Goal: Task Accomplishment & Management: Complete application form

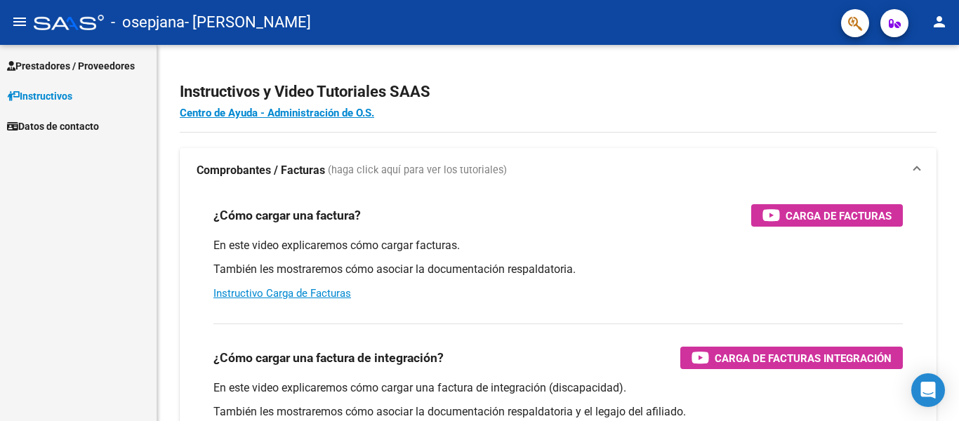
click at [105, 61] on span "Prestadores / Proveedores" at bounding box center [71, 65] width 128 height 15
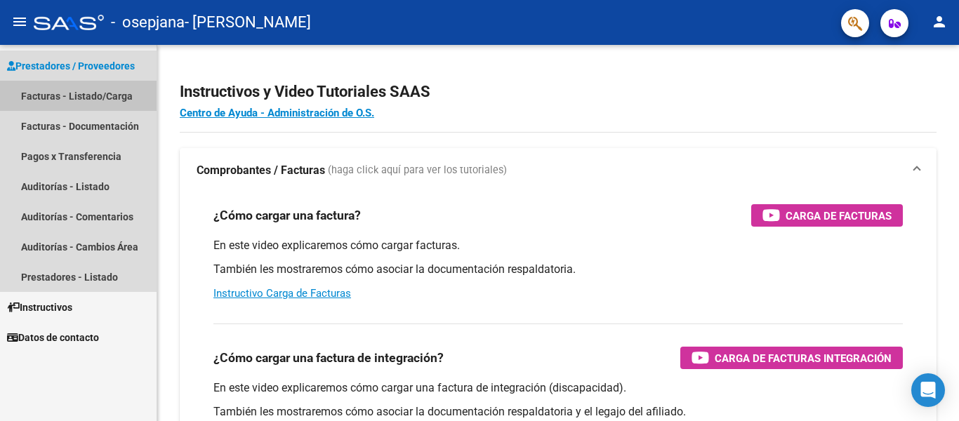
click at [119, 97] on link "Facturas - Listado/Carga" at bounding box center [78, 96] width 157 height 30
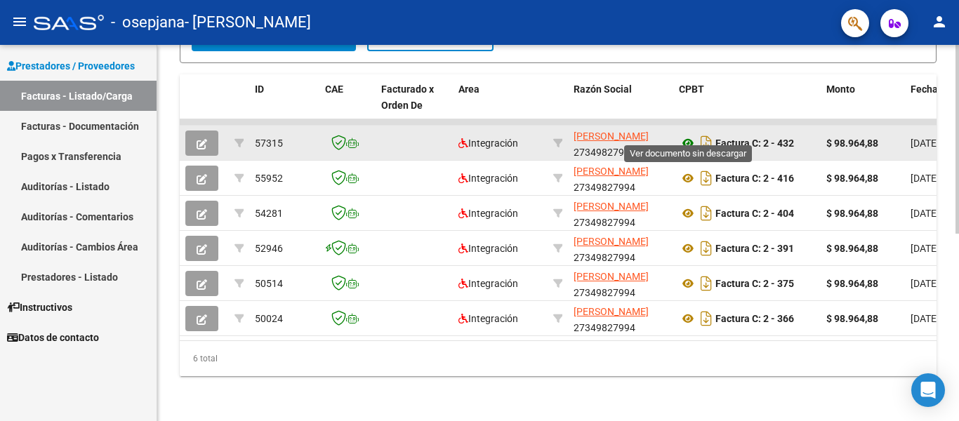
click at [689, 135] on icon at bounding box center [688, 143] width 18 height 17
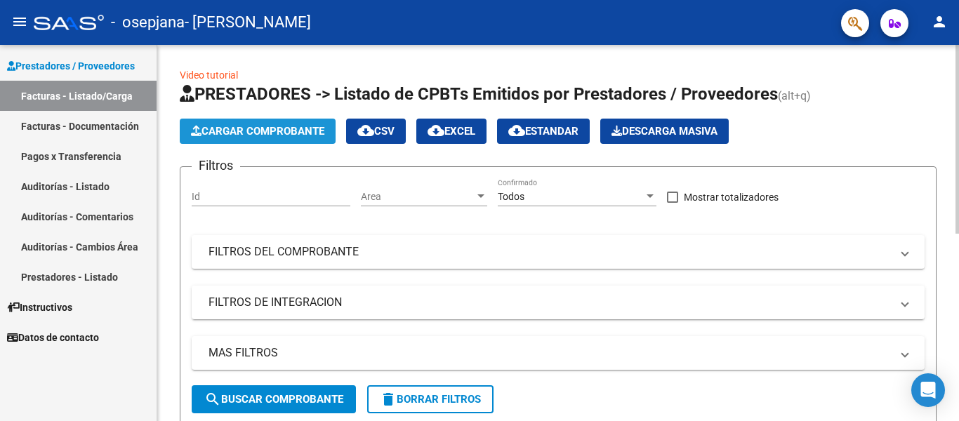
click at [237, 128] on span "Cargar Comprobante" at bounding box center [257, 131] width 133 height 13
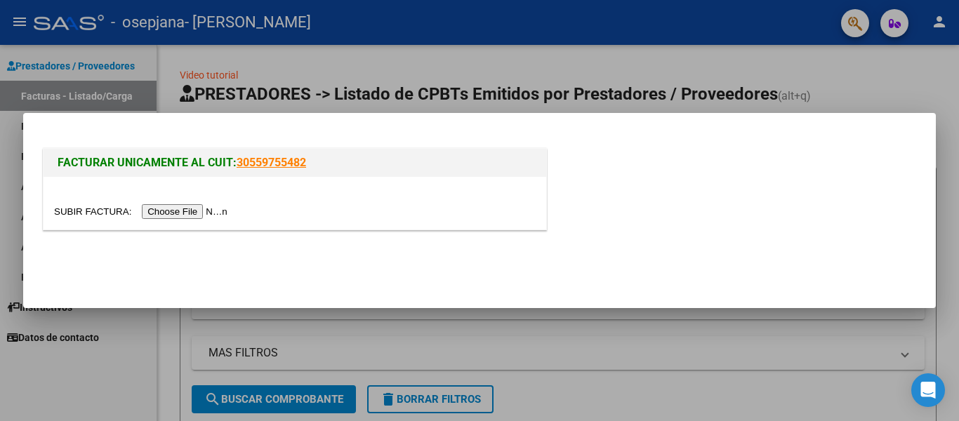
click at [198, 213] on input "file" at bounding box center [143, 211] width 178 height 15
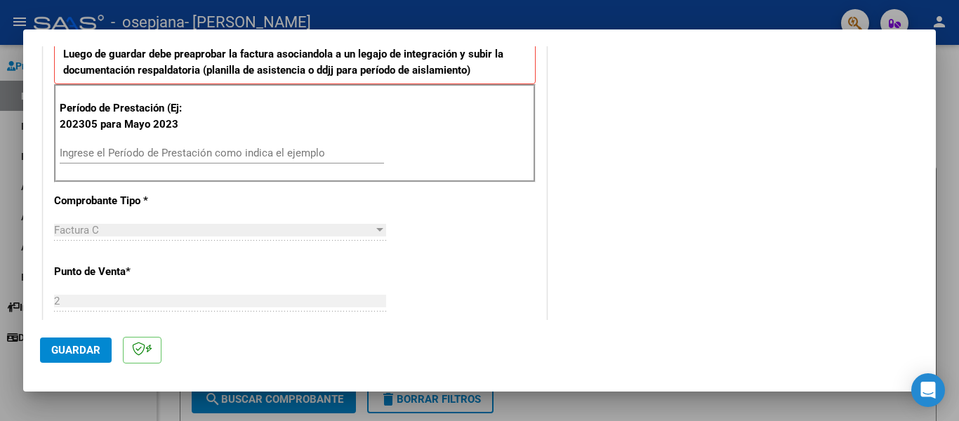
scroll to position [368, 0]
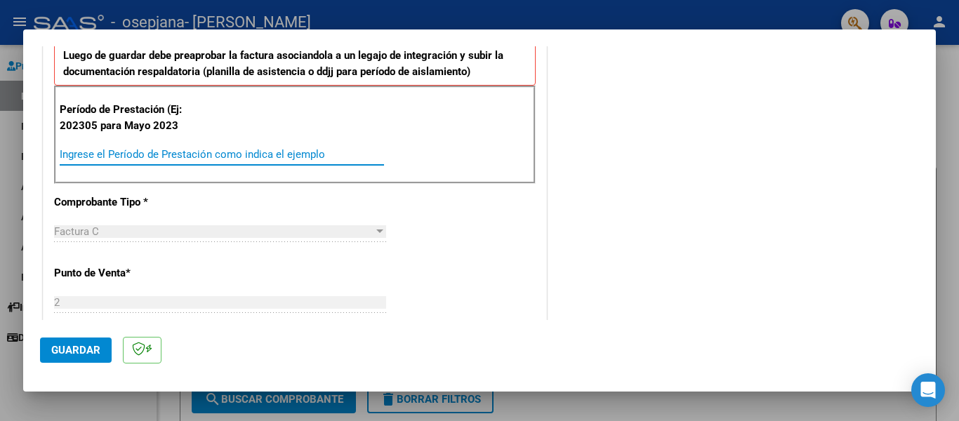
click at [272, 152] on input "Ingrese el Período de Prestación como indica el ejemplo" at bounding box center [222, 154] width 324 height 13
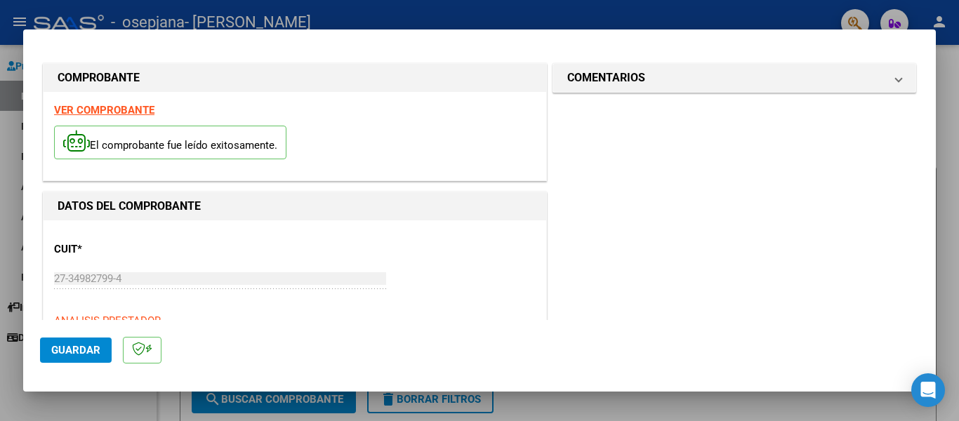
scroll to position [0, 0]
type input "202507"
click at [79, 350] on span "Guardar" at bounding box center [75, 350] width 49 height 13
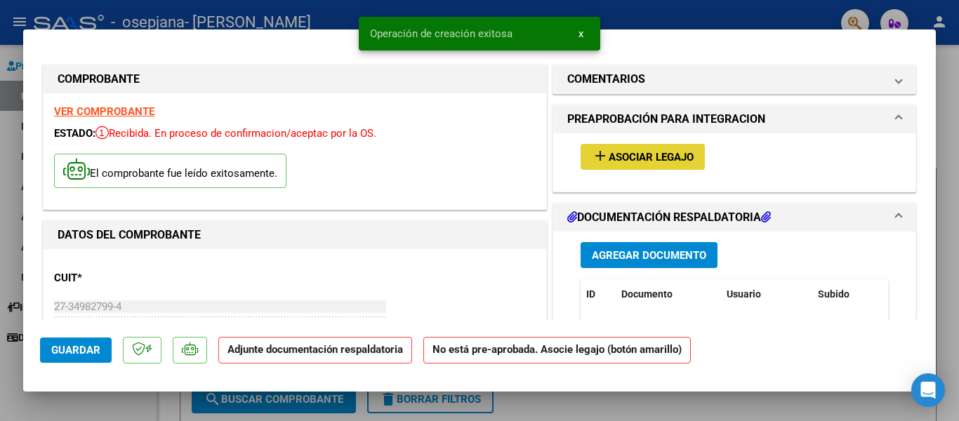
click at [655, 152] on span "Asociar Legajo" at bounding box center [651, 157] width 85 height 13
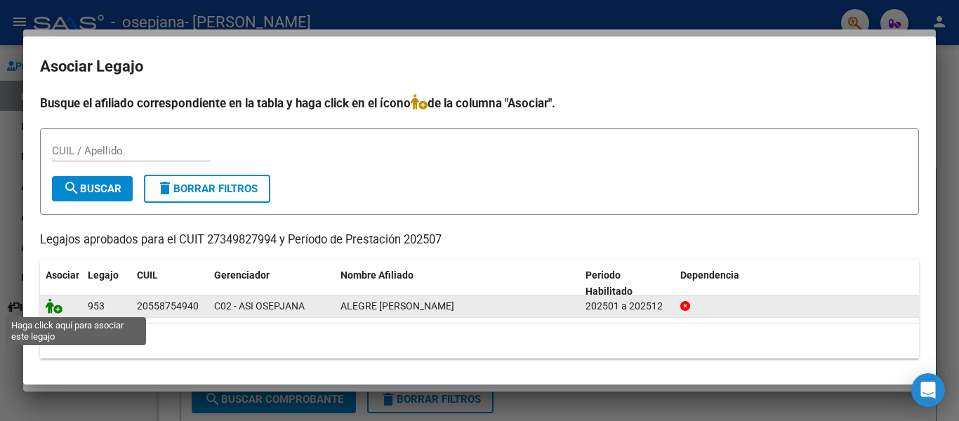
click at [57, 310] on icon at bounding box center [54, 305] width 17 height 15
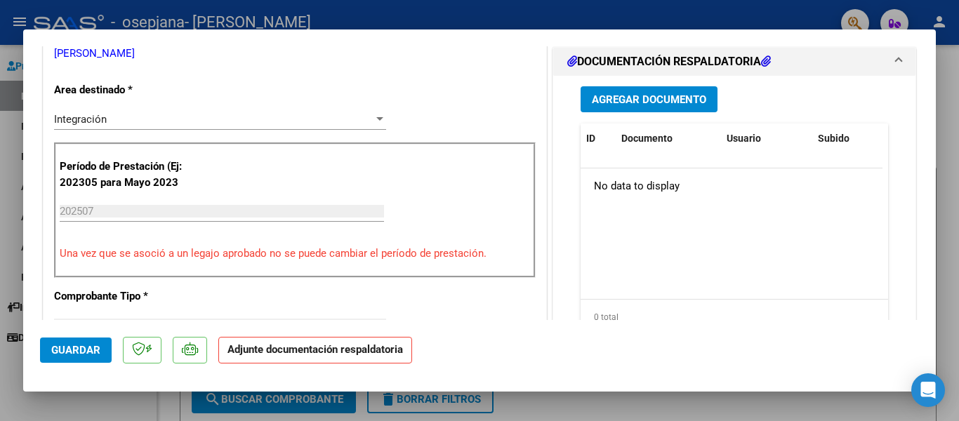
scroll to position [358, 0]
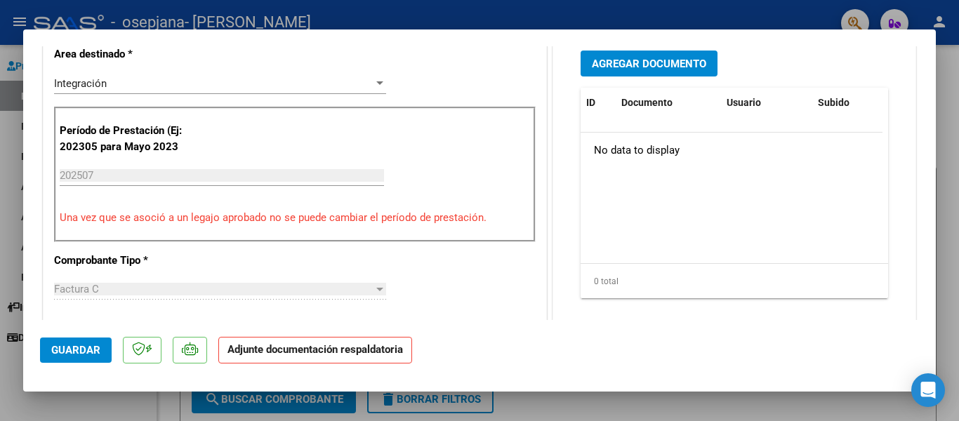
click at [682, 67] on span "Agregar Documento" at bounding box center [649, 64] width 114 height 13
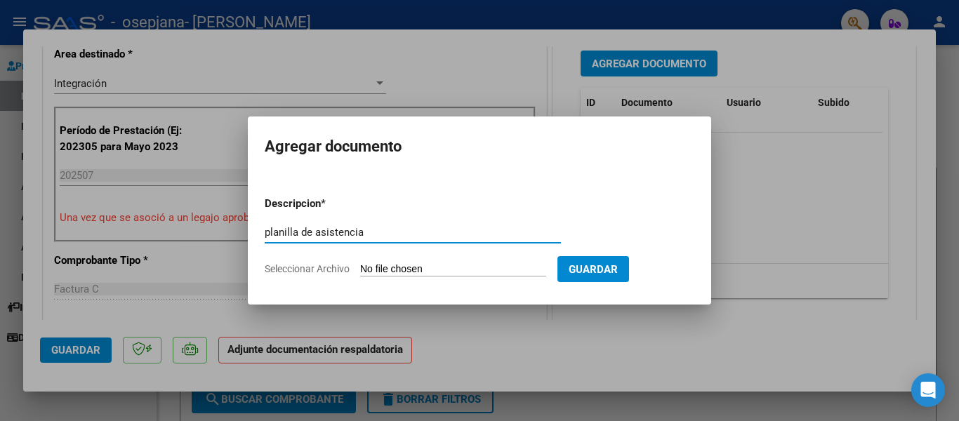
type input "planilla de asistencia"
click at [339, 268] on span "Seleccionar Archivo" at bounding box center [307, 268] width 85 height 11
click at [360, 268] on input "Seleccionar Archivo" at bounding box center [453, 269] width 186 height 13
type input "C:\fakepath\PLANILLA [PERSON_NAME].pdf"
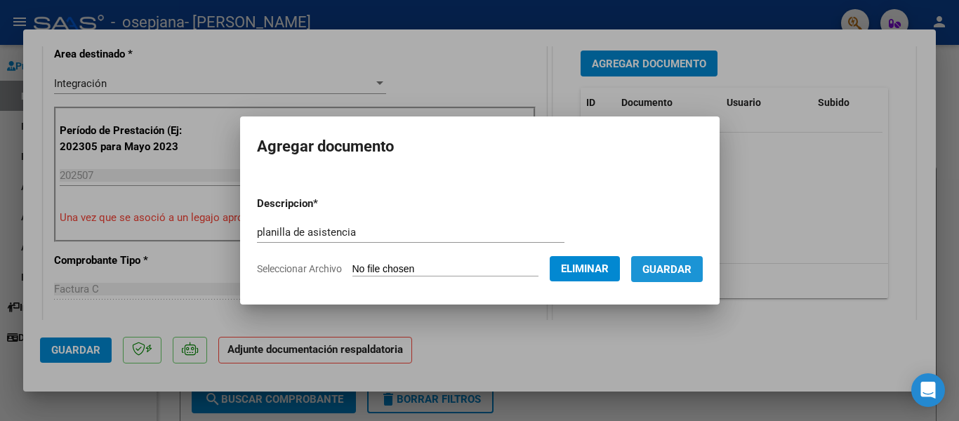
click at [668, 273] on span "Guardar" at bounding box center [666, 269] width 49 height 13
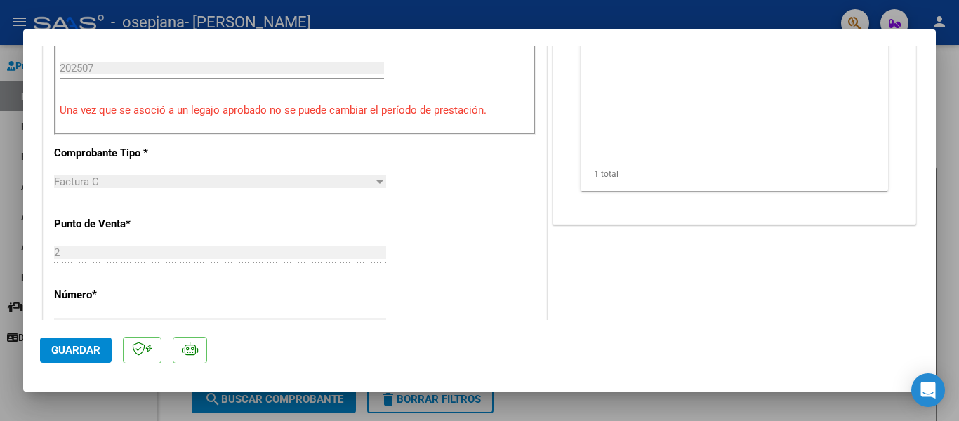
scroll to position [444, 0]
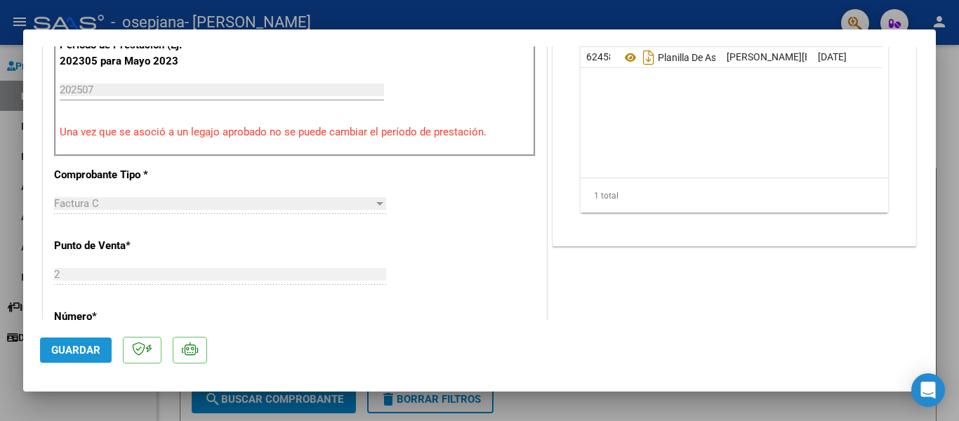
click at [83, 349] on span "Guardar" at bounding box center [75, 350] width 49 height 13
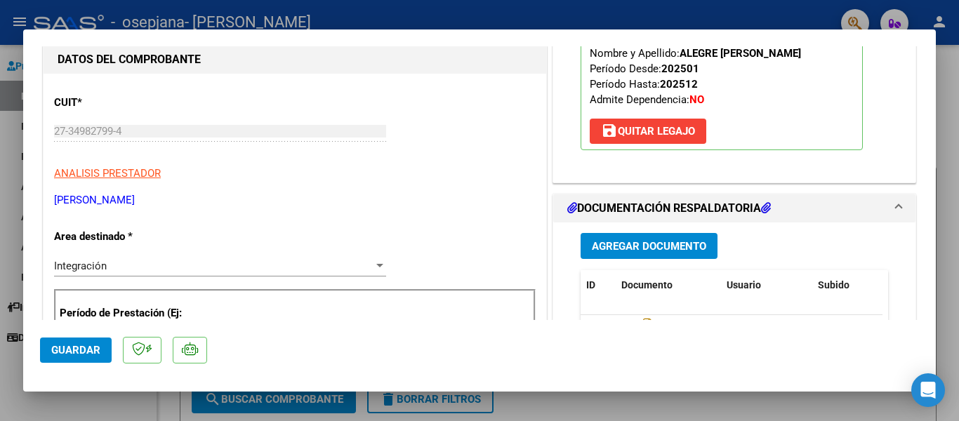
scroll to position [0, 0]
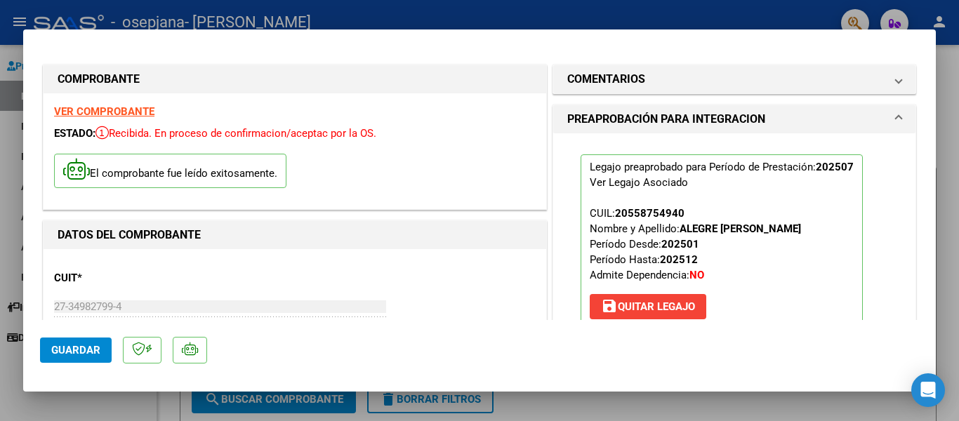
click at [947, 122] on div at bounding box center [479, 210] width 959 height 421
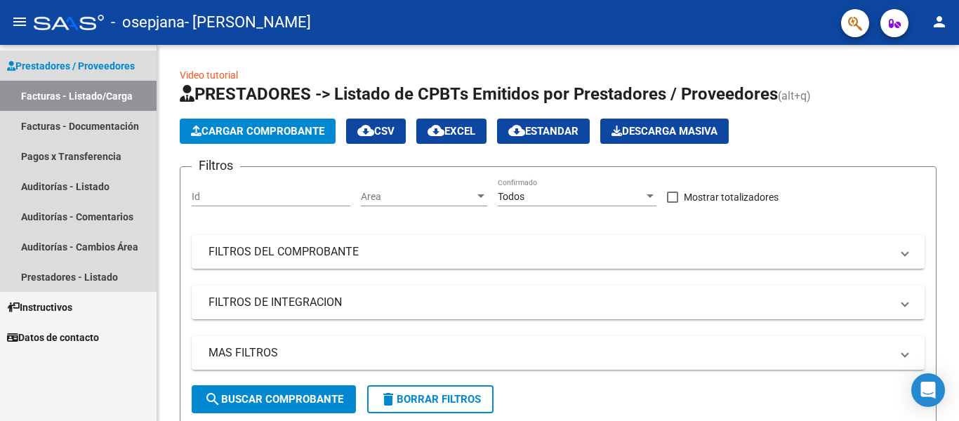
click at [93, 93] on link "Facturas - Listado/Carga" at bounding box center [78, 96] width 157 height 30
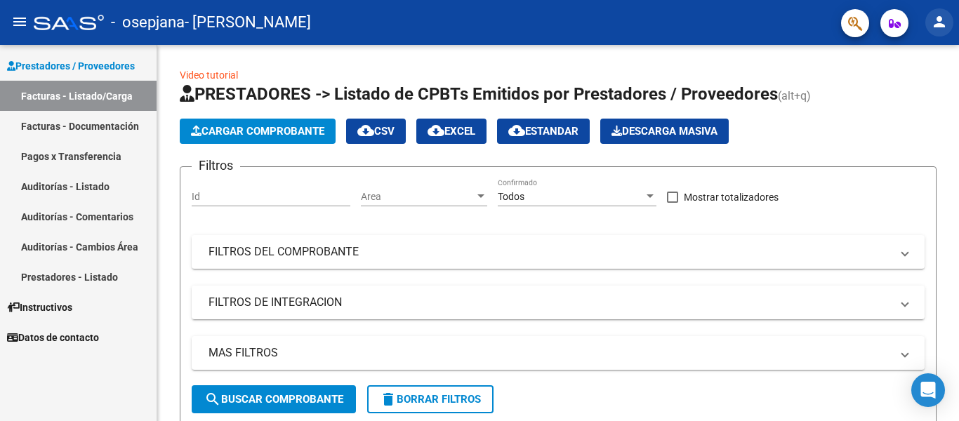
click at [938, 22] on mat-icon "person" at bounding box center [939, 21] width 17 height 17
